Goal: Contribute content: Contribute content

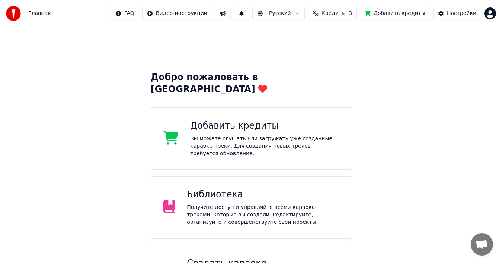
click at [252, 120] on div "Добавить кредиты" at bounding box center [264, 126] width 149 height 12
click at [249, 124] on div "Добавить кредиты Вы можете слушать или загружать уже созданные караоке-треки. Д…" at bounding box center [264, 138] width 149 height 37
click at [232, 121] on div "Добавить кредиты" at bounding box center [264, 126] width 149 height 12
click at [237, 120] on div "Добавить кредиты" at bounding box center [264, 126] width 149 height 12
click at [335, 11] on span "Кредиты" at bounding box center [334, 13] width 24 height 7
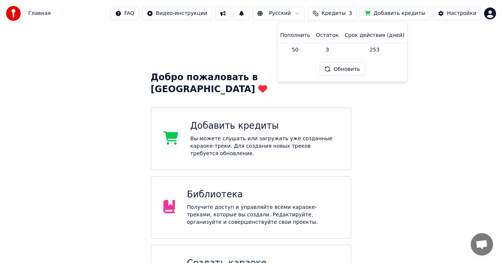
click at [334, 71] on button "Обновить" at bounding box center [342, 68] width 45 height 13
click at [335, 70] on button "Обновить" at bounding box center [342, 68] width 45 height 13
click at [423, 127] on div "Добро пожаловать в Youka Добавить кредиты Вы можете слушать или загружать уже с…" at bounding box center [251, 170] width 502 height 287
click at [273, 135] on div "Вы можете слушать или загружать уже созданные караоке-треки. Для создания новых…" at bounding box center [264, 146] width 149 height 22
click at [346, 12] on span "Кредиты" at bounding box center [334, 13] width 24 height 7
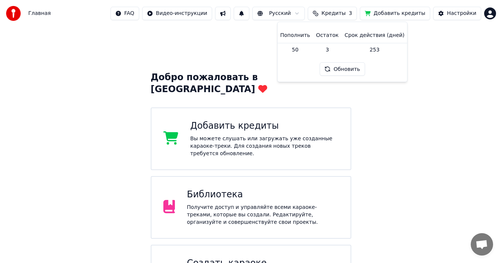
click at [339, 68] on button "Обновить" at bounding box center [342, 68] width 45 height 13
click at [341, 70] on button "Обновить" at bounding box center [342, 68] width 45 height 13
click at [242, 120] on div "Добавить кредиты" at bounding box center [264, 126] width 149 height 12
click at [346, 15] on span "Кредиты" at bounding box center [334, 13] width 24 height 7
click at [340, 69] on button "Обновить" at bounding box center [342, 68] width 45 height 13
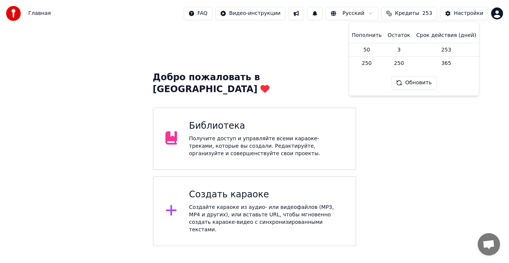
click at [387, 112] on div "Добро пожаловать в Youka Библиотека Получите доступ и управляйте всеми караоке-…" at bounding box center [254, 136] width 509 height 219
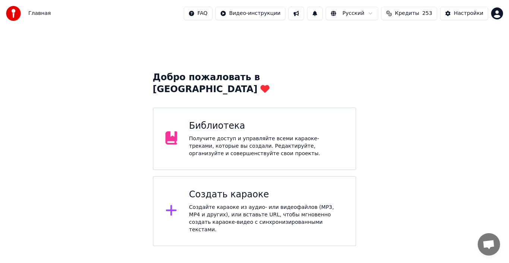
click at [217, 190] on div "Создать караоке Создайте караоке из аудио- или видеофайлов (MP3, MP4 и других),…" at bounding box center [266, 210] width 155 height 45
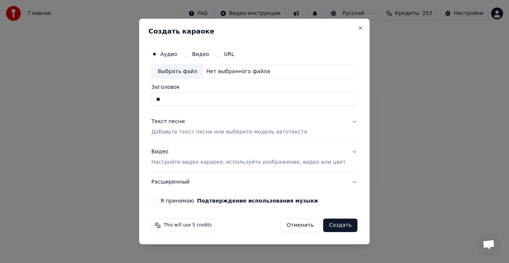
type input "*"
click at [191, 72] on div "Выбрать файл" at bounding box center [177, 71] width 51 height 13
type input "**********"
click at [287, 133] on p "Добавьте текст песни или выберите модель автотекста" at bounding box center [229, 131] width 156 height 7
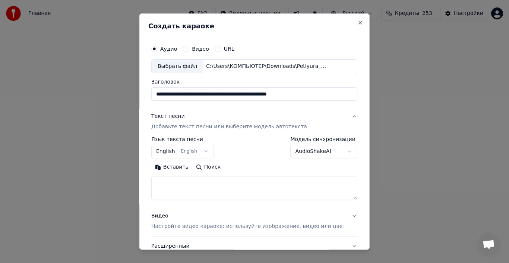
click at [209, 151] on button "English English" at bounding box center [182, 150] width 63 height 13
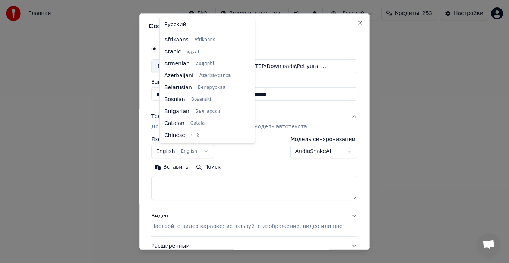
scroll to position [60, 0]
select select "**"
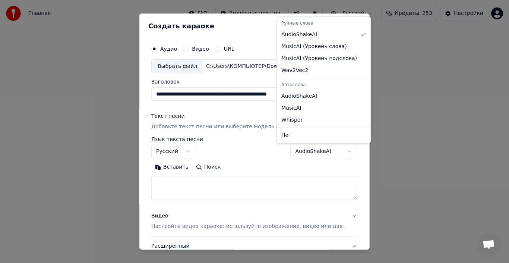
click at [332, 151] on body "**********" at bounding box center [254, 123] width 509 height 246
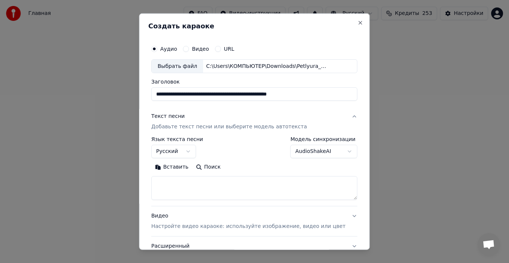
click at [332, 151] on body "**********" at bounding box center [254, 123] width 509 height 246
click at [201, 193] on textarea at bounding box center [254, 188] width 206 height 24
click at [182, 169] on button "Вставить" at bounding box center [171, 167] width 41 height 12
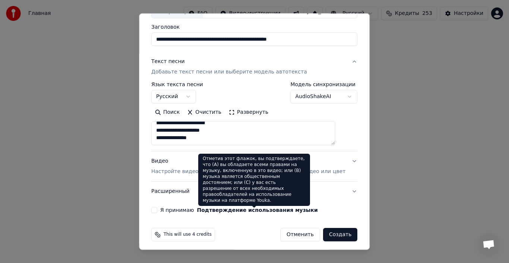
scroll to position [58, 0]
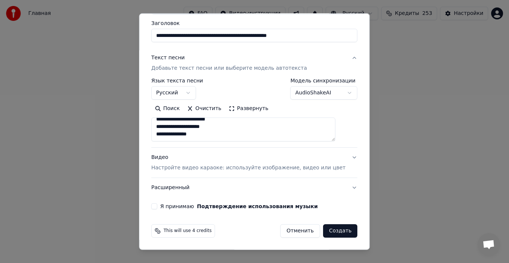
click at [216, 168] on p "Настройте видео караоке: используйте изображение, видео или цвет" at bounding box center [248, 167] width 194 height 7
type textarea "**********"
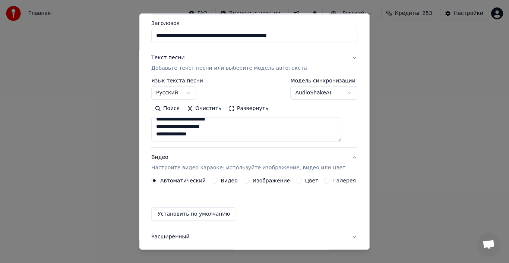
scroll to position [38, 0]
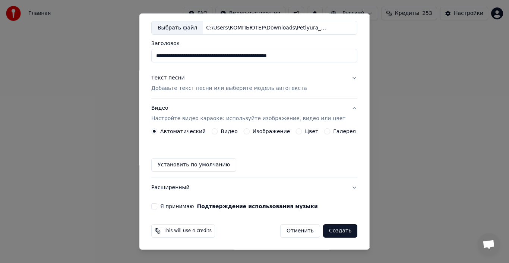
click at [267, 134] on label "Изображение" at bounding box center [271, 130] width 38 height 5
click at [249, 134] on button "Изображение" at bounding box center [247, 131] width 6 height 6
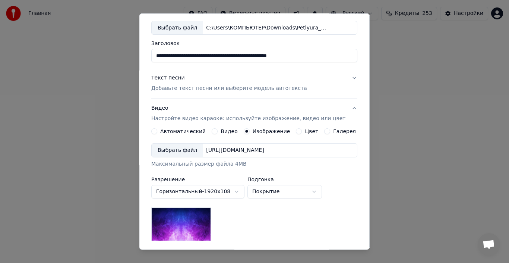
click at [267, 151] on div "[URL][DOMAIN_NAME]" at bounding box center [235, 149] width 64 height 7
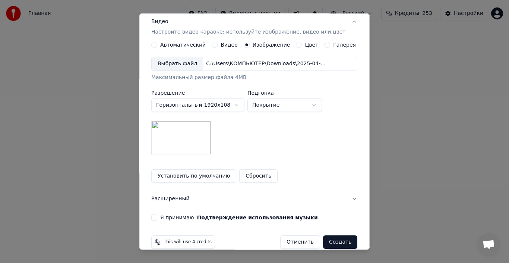
scroll to position [136, 0]
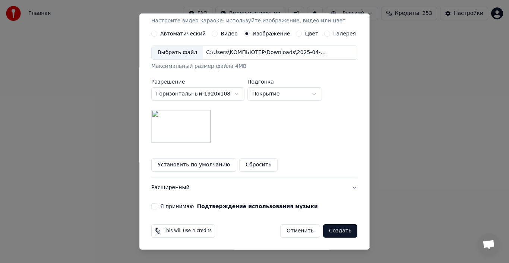
click at [184, 187] on button "Расширенный" at bounding box center [254, 187] width 206 height 19
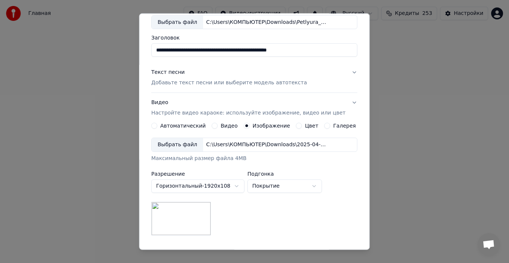
scroll to position [17, 0]
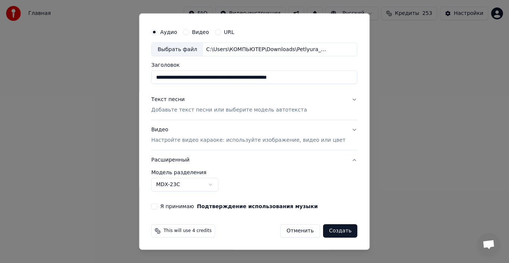
click at [324, 79] on input "**********" at bounding box center [254, 76] width 206 height 13
drag, startPoint x: 318, startPoint y: 77, endPoint x: 132, endPoint y: 68, distance: 186.8
click at [132, 68] on body "**********" at bounding box center [254, 123] width 509 height 246
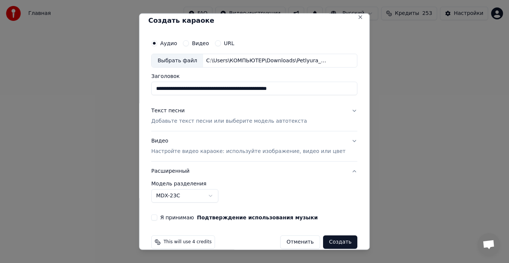
scroll to position [0, 0]
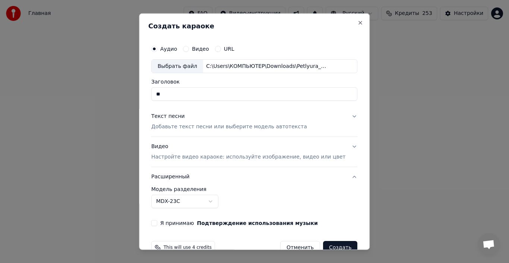
type input "*"
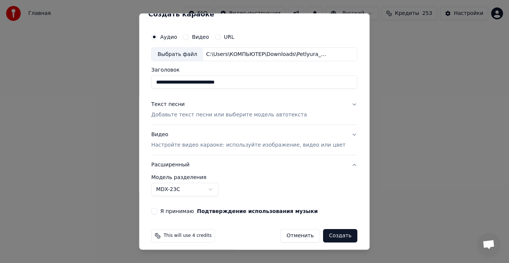
scroll to position [17, 0]
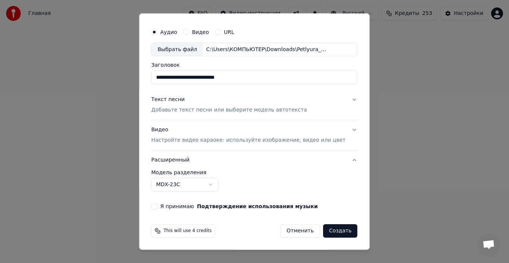
type input "**********"
click at [328, 230] on button "Создать" at bounding box center [340, 230] width 34 height 13
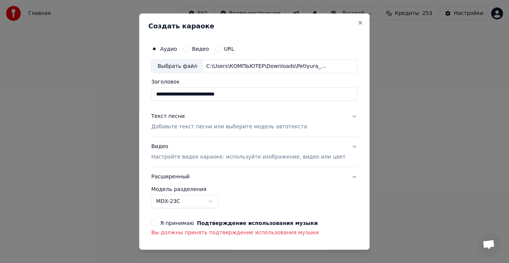
scroll to position [27, 0]
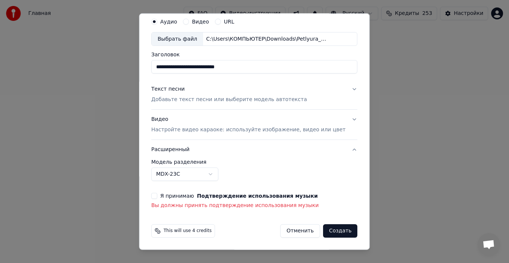
click at [157, 196] on button "Я принимаю Подтверждение использования музыки" at bounding box center [154, 196] width 6 height 6
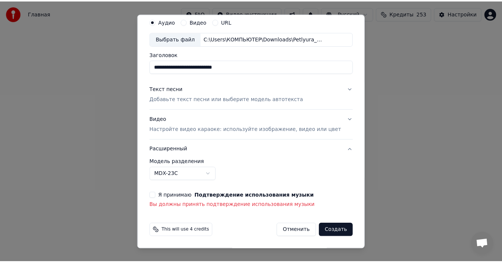
scroll to position [17, 0]
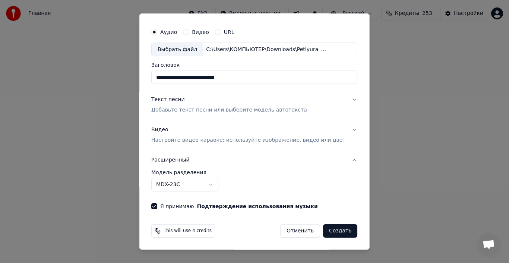
click at [331, 230] on button "Создать" at bounding box center [340, 230] width 34 height 13
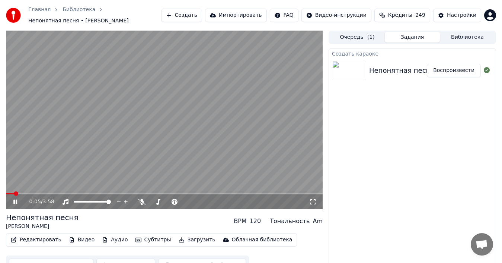
click at [315, 199] on icon at bounding box center [313, 201] width 5 height 5
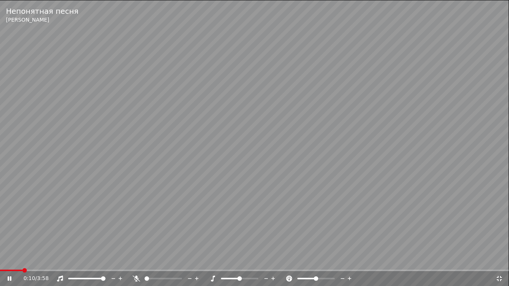
click at [144, 262] on span at bounding box center [146, 278] width 4 height 4
click at [182, 262] on span at bounding box center [179, 278] width 4 height 4
click at [240, 262] on span at bounding box center [239, 278] width 4 height 4
click at [144, 262] on span at bounding box center [146, 278] width 4 height 4
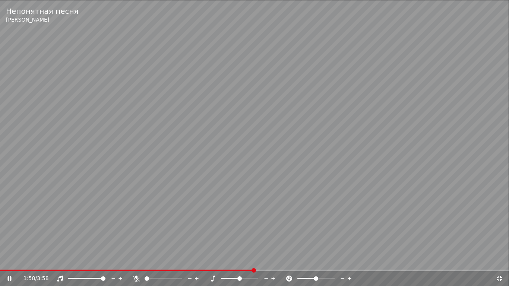
click at [499, 262] on icon at bounding box center [498, 279] width 7 height 6
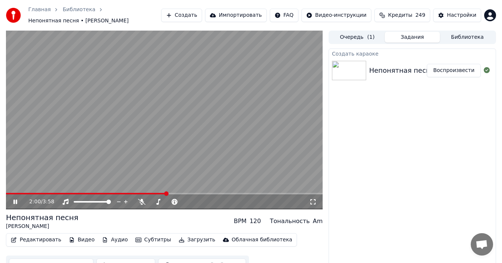
click at [311, 201] on icon at bounding box center [312, 201] width 7 height 6
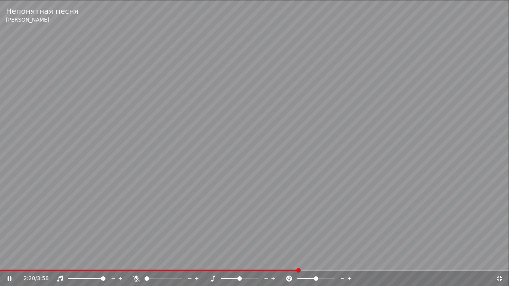
click at [299, 262] on span at bounding box center [254, 270] width 509 height 1
click at [317, 262] on div "2:20 / 3:58" at bounding box center [254, 278] width 509 height 15
click at [499, 262] on icon at bounding box center [498, 279] width 7 height 6
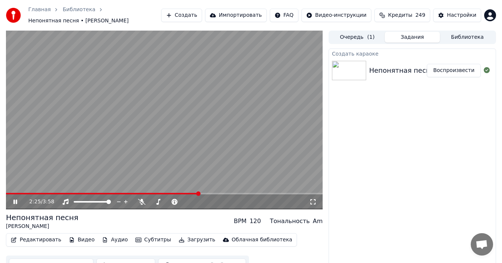
click at [14, 200] on icon at bounding box center [15, 201] width 4 height 4
